Goal: Task Accomplishment & Management: Use online tool/utility

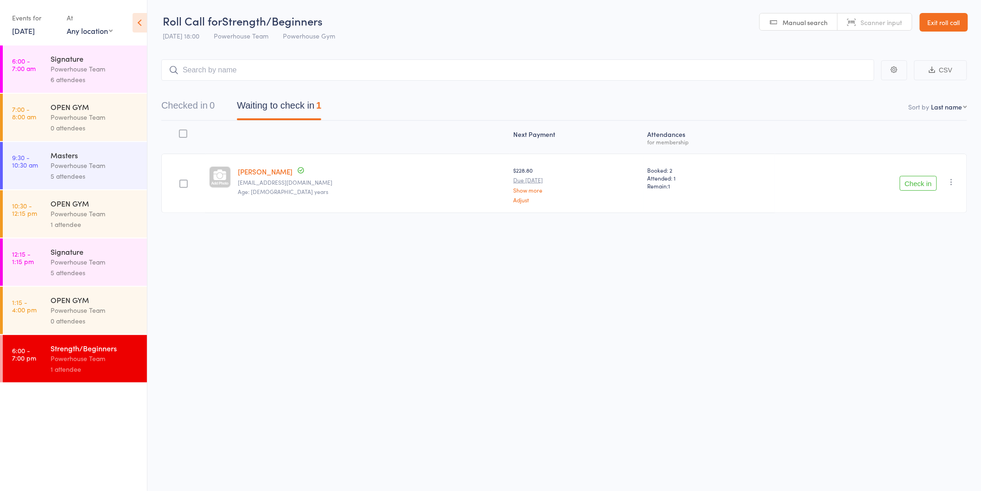
click at [31, 30] on link "[DATE]" at bounding box center [23, 31] width 23 height 10
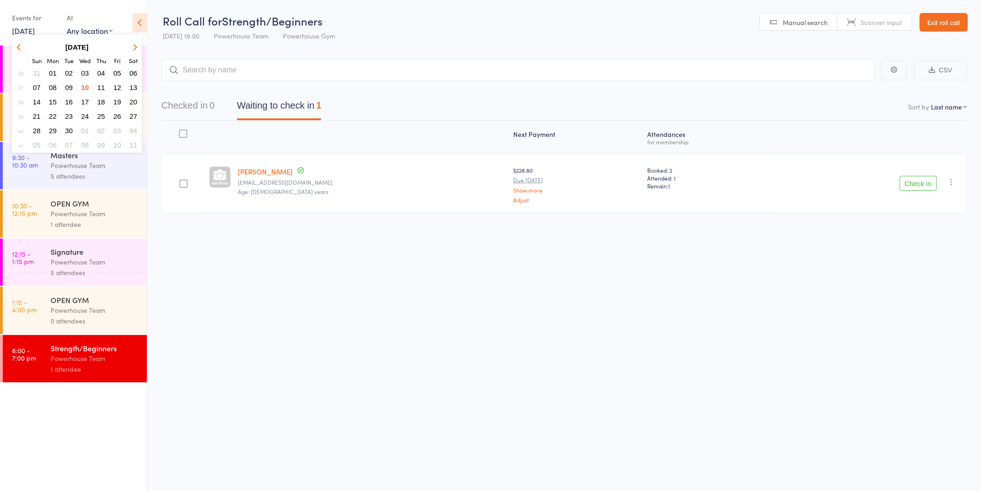
click at [98, 84] on span "11" at bounding box center [101, 87] width 8 height 8
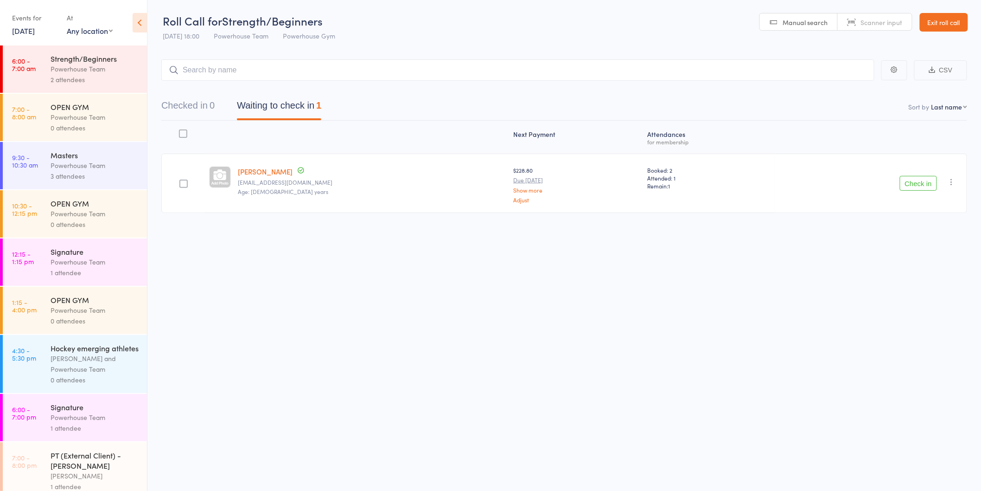
click at [94, 72] on div "Powerhouse Team" at bounding box center [95, 69] width 89 height 11
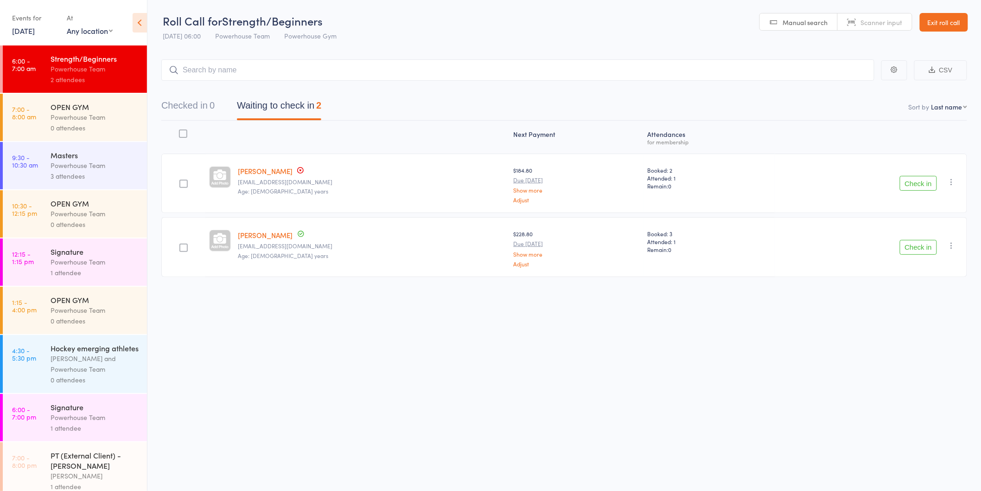
click at [919, 187] on button "Check in" at bounding box center [918, 183] width 37 height 15
click at [915, 186] on button "Check in" at bounding box center [918, 183] width 37 height 15
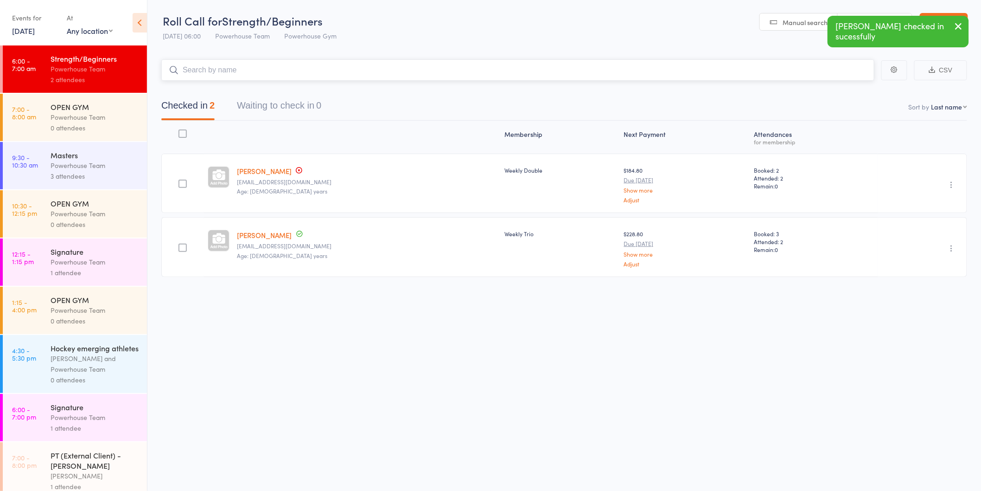
click at [283, 70] on input "search" at bounding box center [517, 69] width 713 height 21
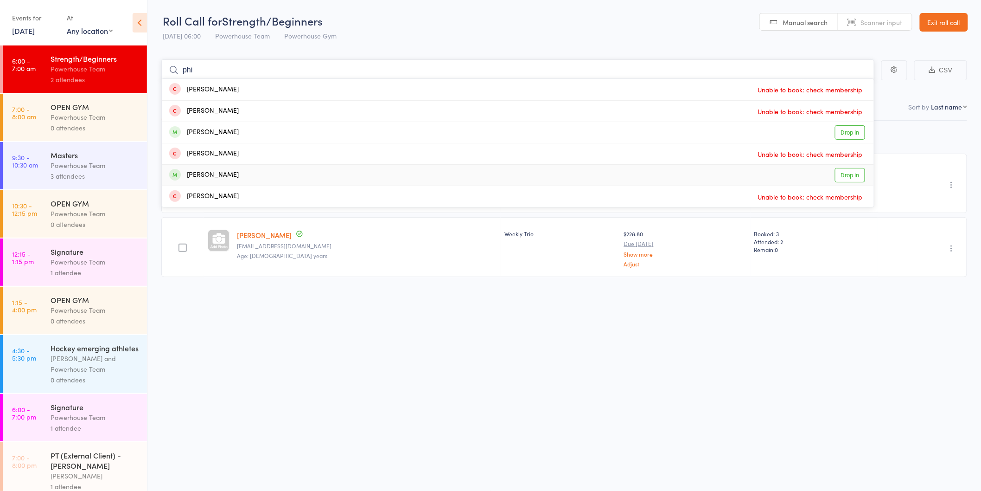
type input "phi"
click at [842, 176] on link "Drop in" at bounding box center [850, 175] width 30 height 14
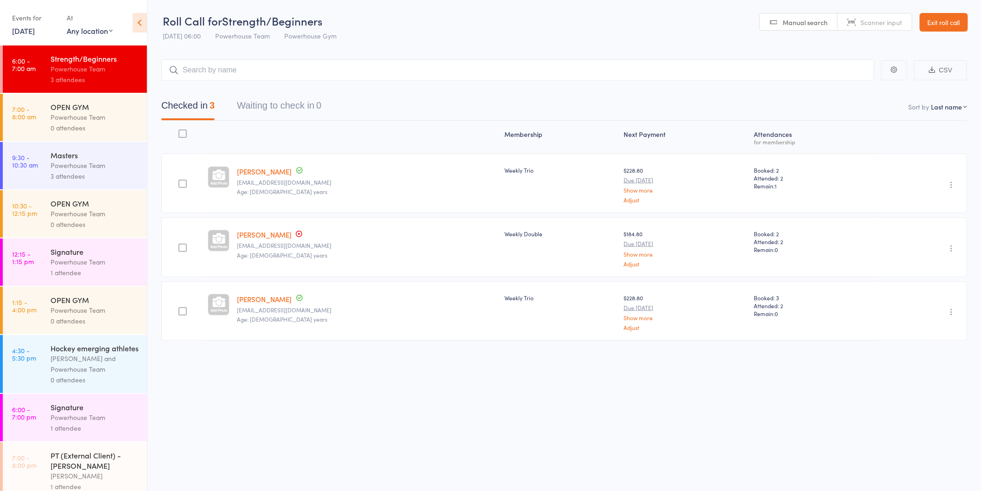
click at [112, 172] on div "3 attendees" at bounding box center [95, 176] width 89 height 11
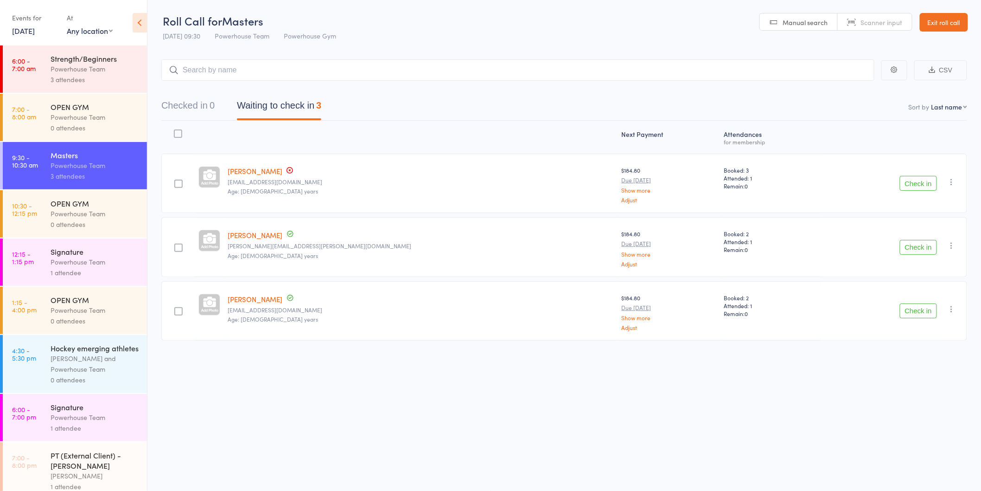
click at [122, 79] on div "3 attendees" at bounding box center [95, 79] width 89 height 11
